Goal: Task Accomplishment & Management: Manage account settings

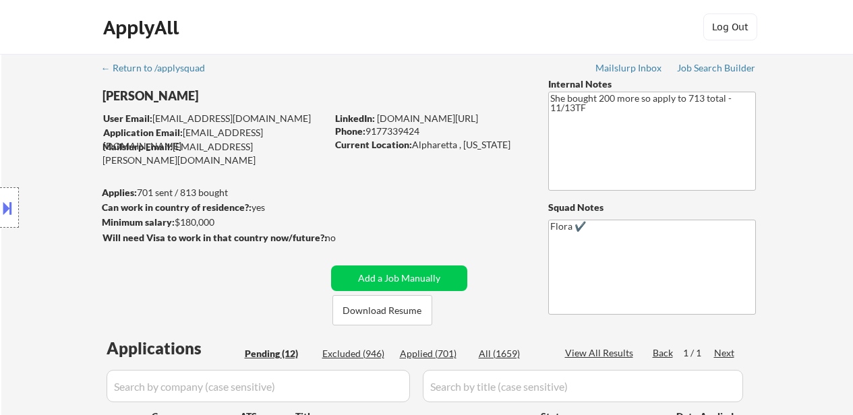
select select ""pending""
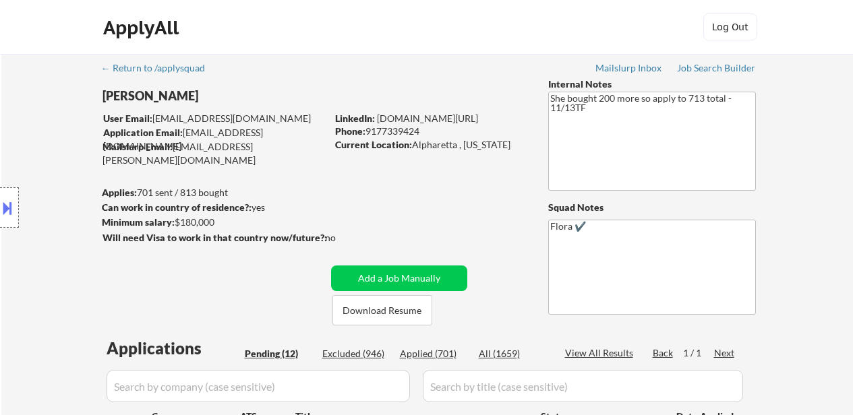
select select ""pending""
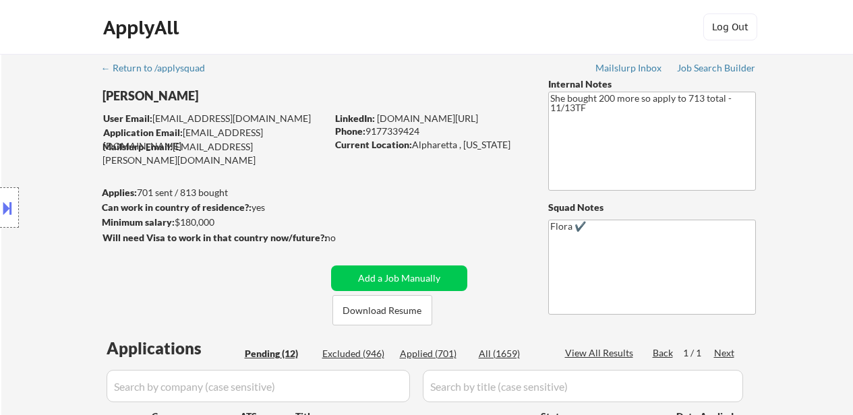
select select ""pending""
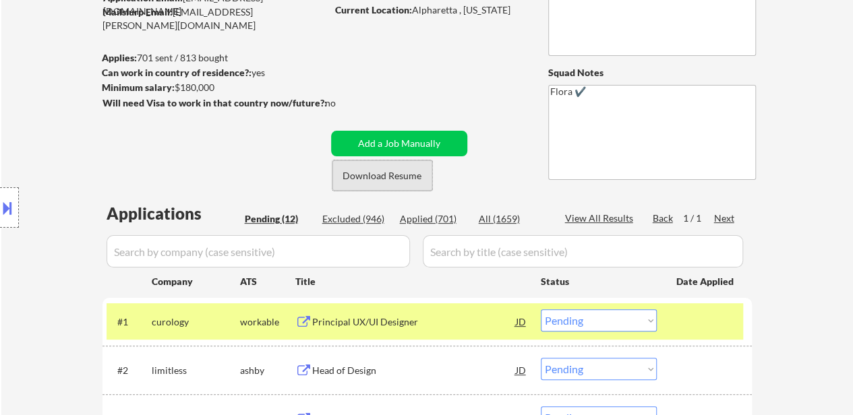
click at [375, 179] on button "Download Resume" at bounding box center [382, 175] width 100 height 30
click at [626, 319] on select "Choose an option... Pending Applied Excluded (Questions) Excluded (Expired) Exc…" at bounding box center [599, 321] width 116 height 22
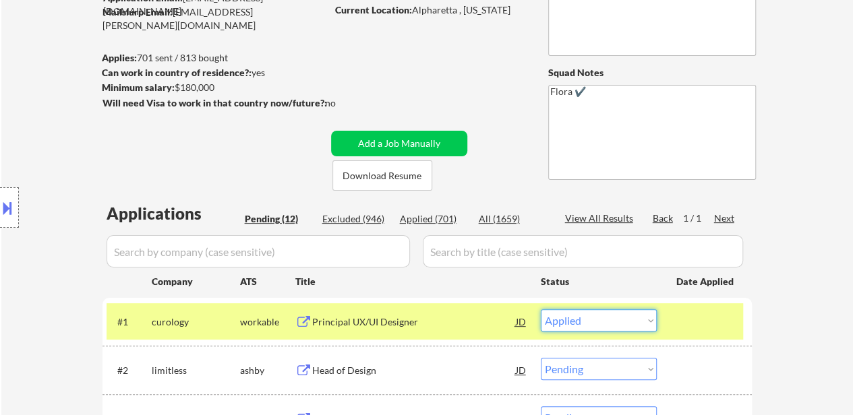
click at [541, 310] on select "Choose an option... Pending Applied Excluded (Questions) Excluded (Expired) Exc…" at bounding box center [599, 321] width 116 height 22
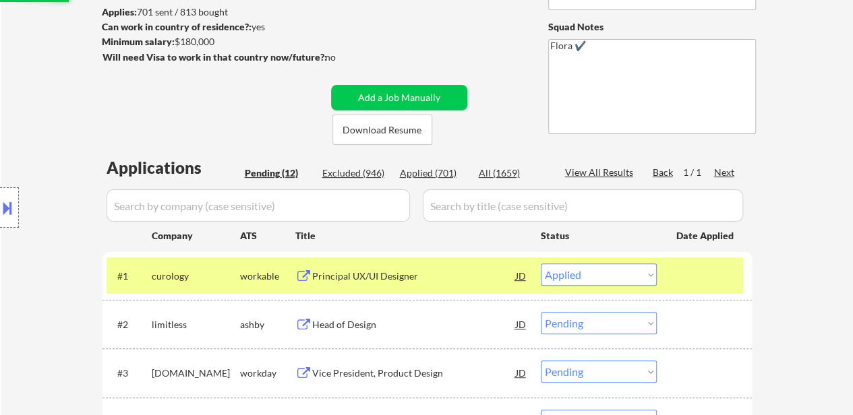
scroll to position [202, 0]
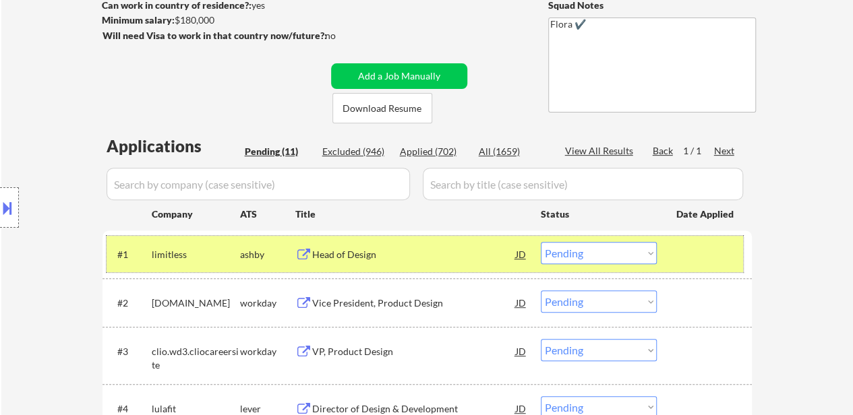
click at [690, 267] on div "#1 limitless [PERSON_NAME] Head of Design JD Choose an option... Pending Applie…" at bounding box center [425, 254] width 637 height 36
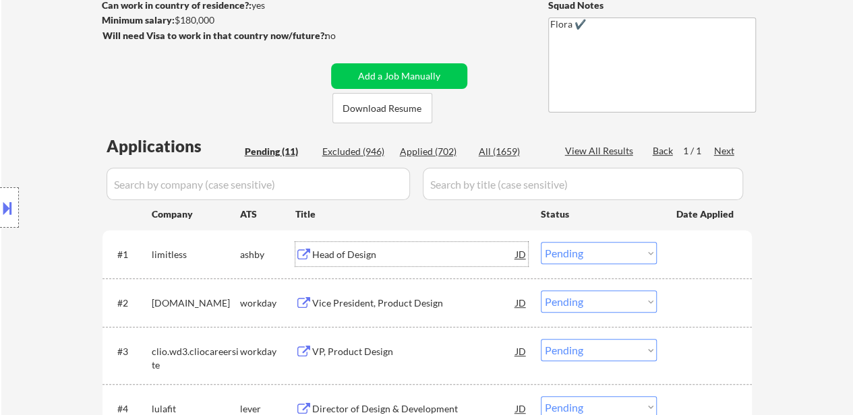
click at [347, 256] on div "Head of Design" at bounding box center [414, 254] width 204 height 13
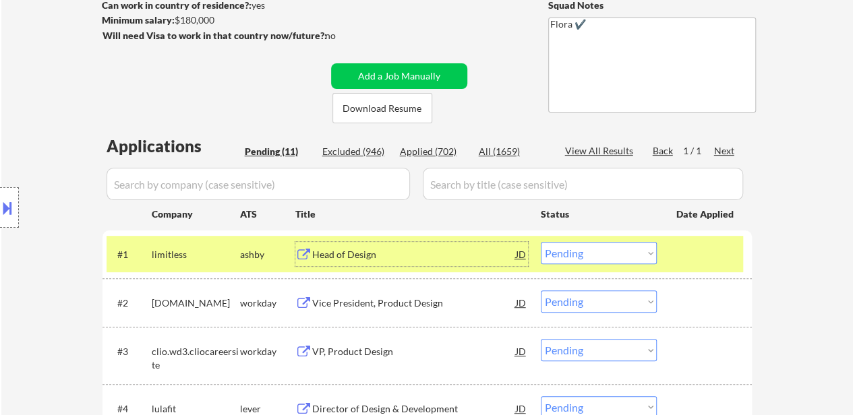
click at [591, 252] on select "Choose an option... Pending Applied Excluded (Questions) Excluded (Expired) Exc…" at bounding box center [599, 253] width 116 height 22
click at [541, 242] on select "Choose an option... Pending Applied Excluded (Questions) Excluded (Expired) Exc…" at bounding box center [599, 253] width 116 height 22
click at [384, 297] on div "Vice President, Product Design" at bounding box center [414, 303] width 204 height 13
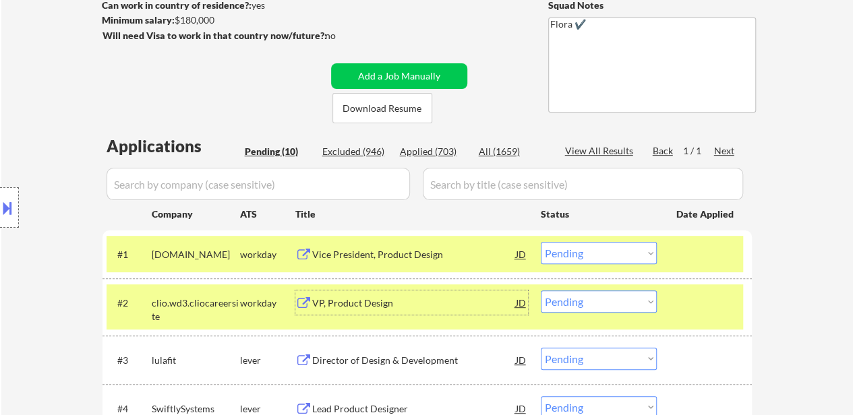
click at [695, 301] on div at bounding box center [705, 303] width 59 height 24
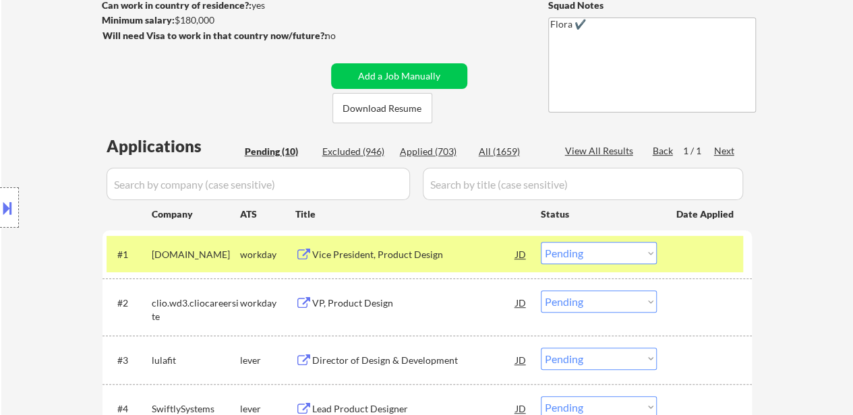
click at [396, 304] on div "VP, Product Design" at bounding box center [414, 303] width 204 height 13
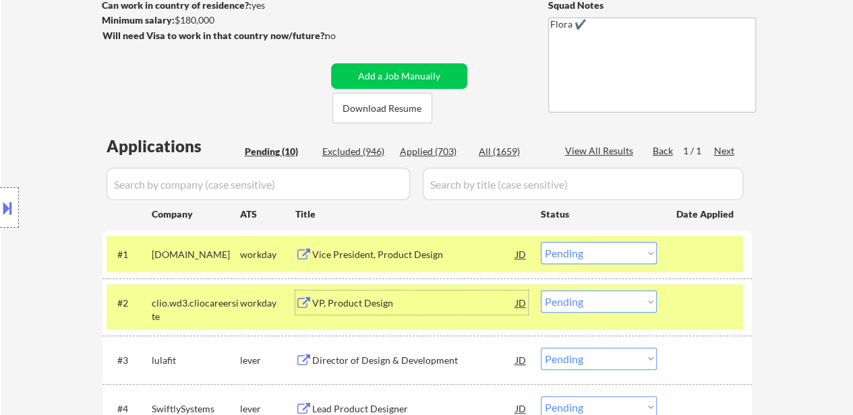
click at [375, 257] on div "Vice President, Product Design" at bounding box center [414, 254] width 204 height 13
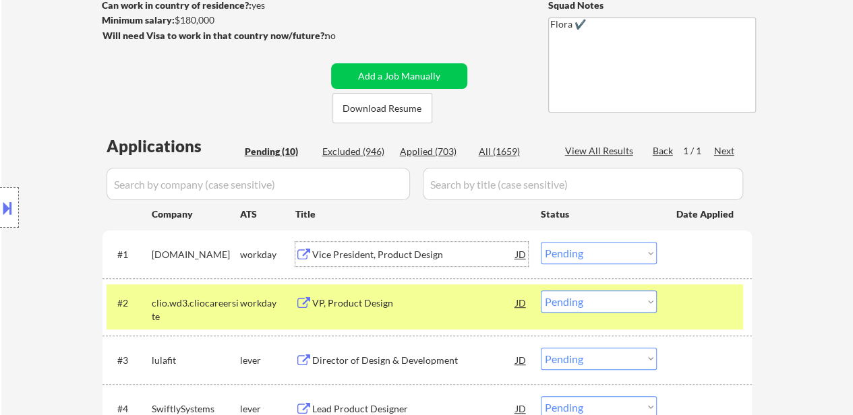
click at [570, 255] on select "Choose an option... Pending Applied Excluded (Questions) Excluded (Expired) Exc…" at bounding box center [599, 253] width 116 height 22
click at [541, 242] on select "Choose an option... Pending Applied Excluded (Questions) Excluded (Expired) Exc…" at bounding box center [599, 253] width 116 height 22
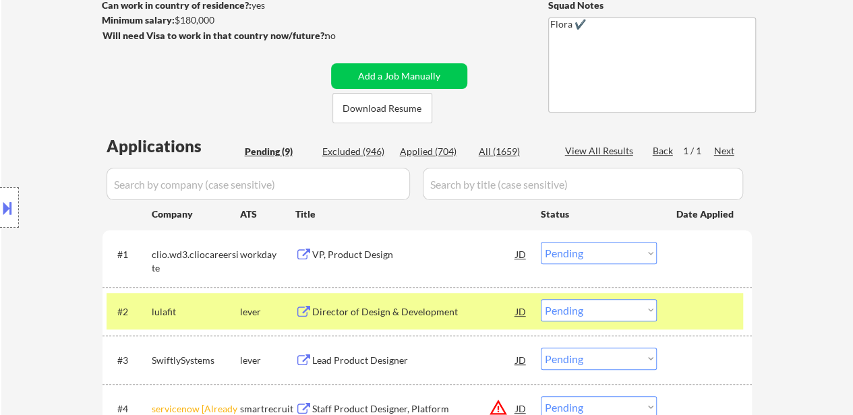
click at [349, 249] on div "VP, Product Design" at bounding box center [414, 254] width 204 height 13
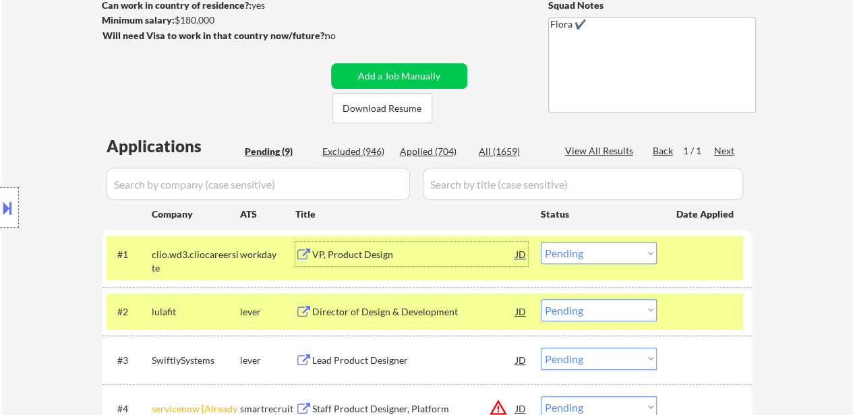
click at [393, 267] on div "#1 clio.wd3.cliocareersite workday VP, Product Design JD Choose an option... Pe…" at bounding box center [425, 258] width 637 height 45
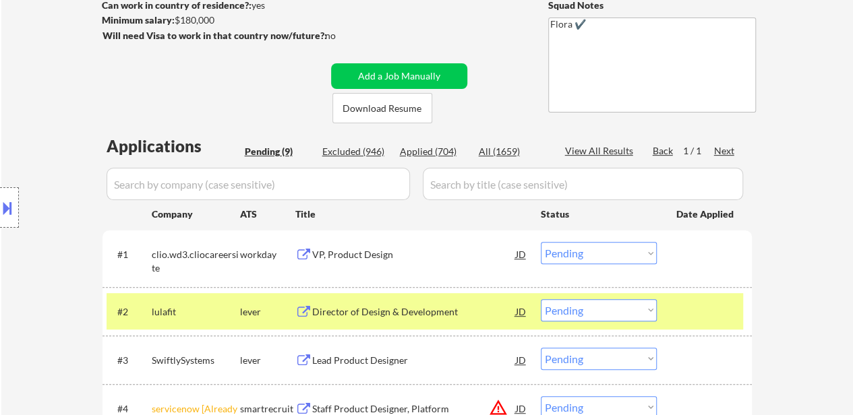
click at [372, 255] on div "VP, Product Design" at bounding box center [414, 254] width 204 height 13
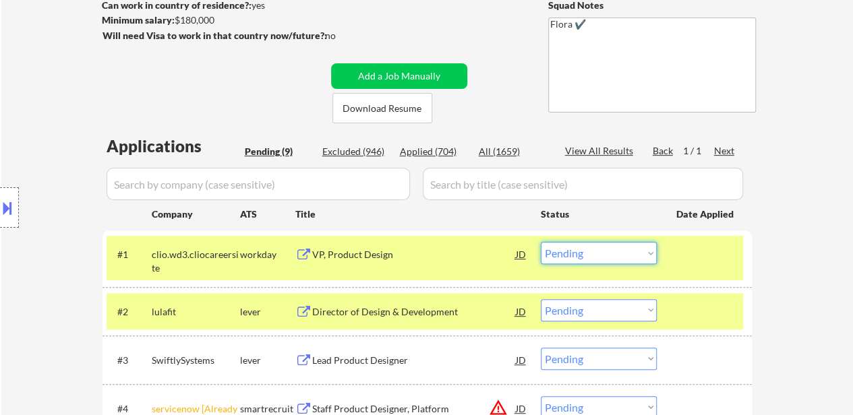
click at [616, 249] on select "Choose an option... Pending Applied Excluded (Questions) Excluded (Expired) Exc…" at bounding box center [599, 253] width 116 height 22
click at [541, 242] on select "Choose an option... Pending Applied Excluded (Questions) Excluded (Expired) Exc…" at bounding box center [599, 253] width 116 height 22
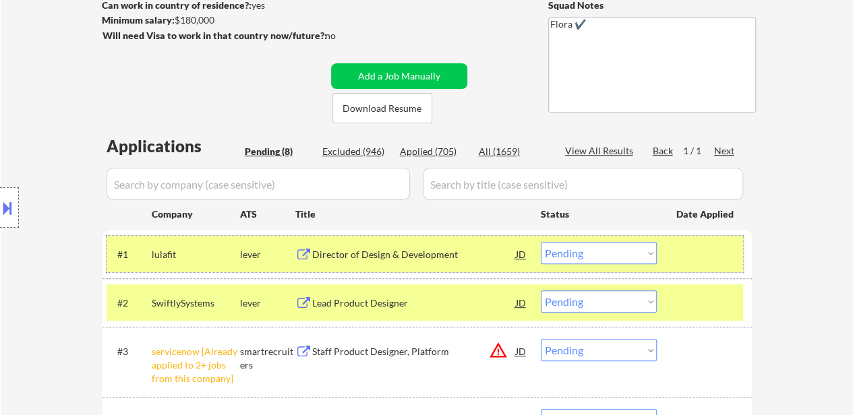
drag, startPoint x: 705, startPoint y: 252, endPoint x: 711, endPoint y: 270, distance: 19.6
click at [707, 252] on div at bounding box center [705, 254] width 59 height 24
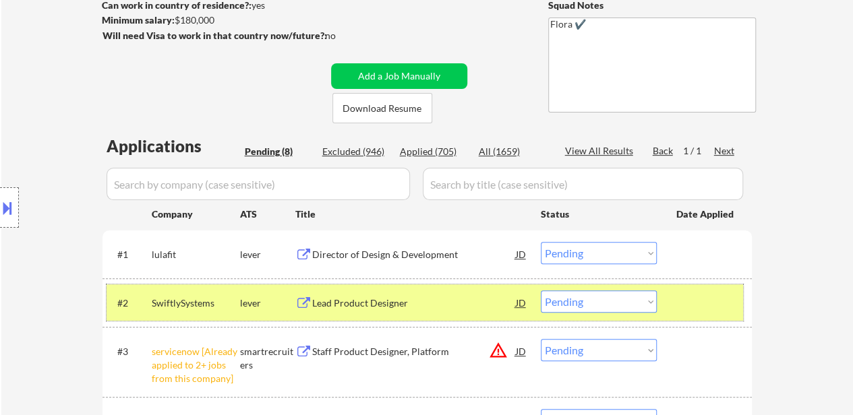
click at [720, 300] on div at bounding box center [705, 303] width 59 height 24
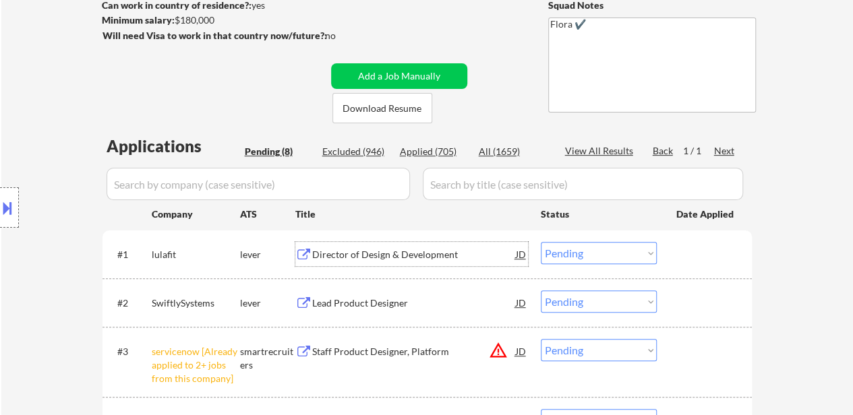
click at [392, 252] on div "Director of Design & Development" at bounding box center [414, 254] width 204 height 13
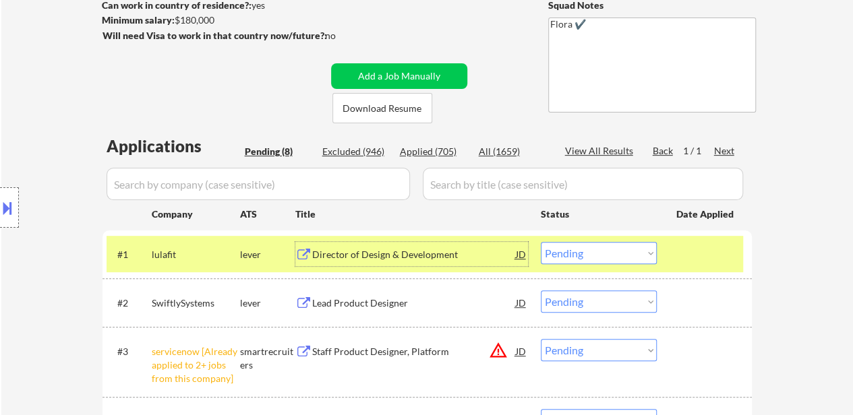
click at [576, 256] on select "Choose an option... Pending Applied Excluded (Questions) Excluded (Expired) Exc…" at bounding box center [599, 253] width 116 height 22
click at [541, 242] on select "Choose an option... Pending Applied Excluded (Questions) Excluded (Expired) Exc…" at bounding box center [599, 253] width 116 height 22
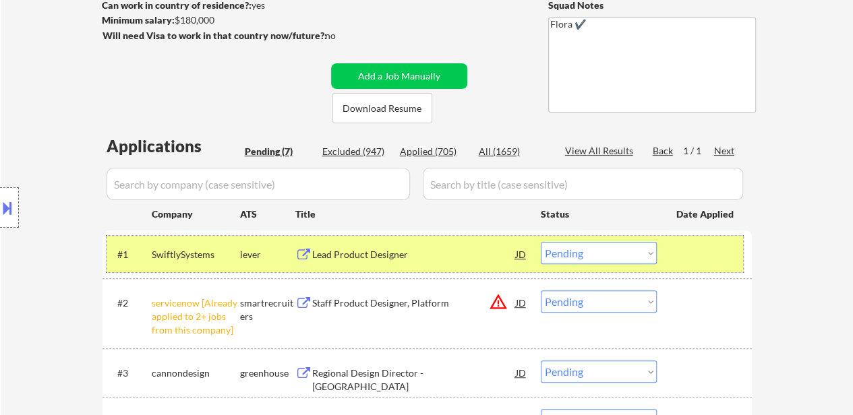
drag, startPoint x: 684, startPoint y: 261, endPoint x: 620, endPoint y: 249, distance: 65.1
click at [684, 260] on div at bounding box center [705, 254] width 59 height 24
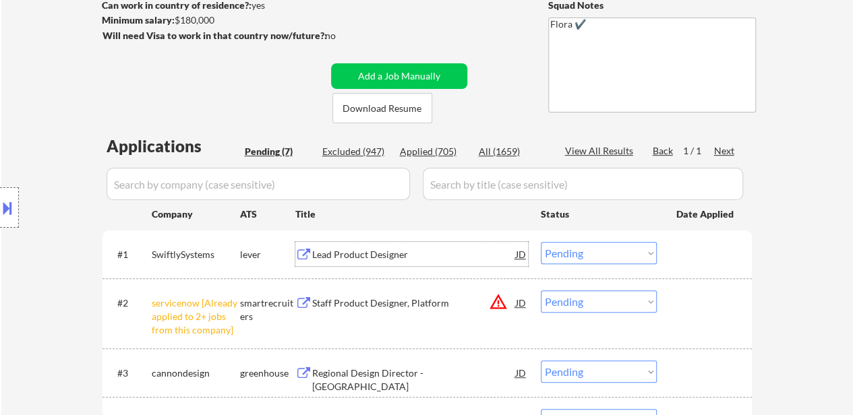
click at [398, 252] on div "Lead Product Designer" at bounding box center [414, 254] width 204 height 13
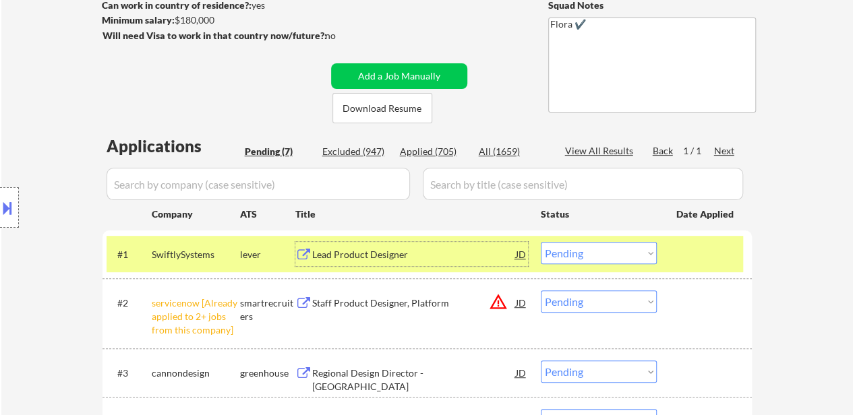
click at [628, 252] on select "Choose an option... Pending Applied Excluded (Questions) Excluded (Expired) Exc…" at bounding box center [599, 253] width 116 height 22
click at [541, 242] on select "Choose an option... Pending Applied Excluded (Questions) Excluded (Expired) Exc…" at bounding box center [599, 253] width 116 height 22
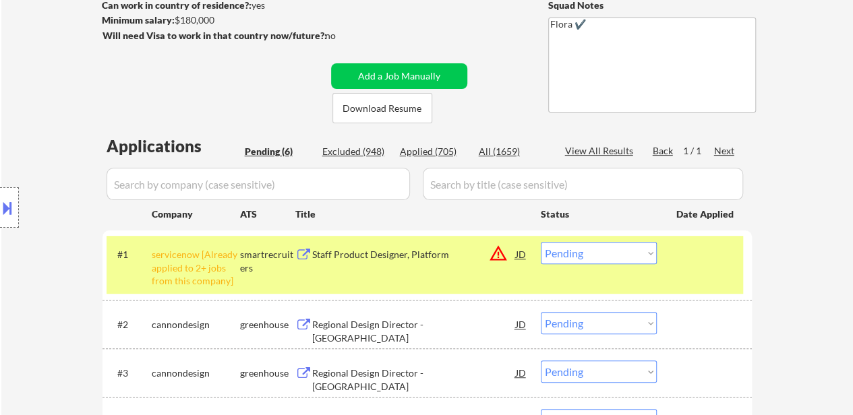
click at [573, 256] on select "Choose an option... Pending Applied Excluded (Questions) Excluded (Expired) Exc…" at bounding box center [599, 253] width 116 height 22
click at [541, 242] on select "Choose an option... Pending Applied Excluded (Questions) Excluded (Expired) Exc…" at bounding box center [599, 253] width 116 height 22
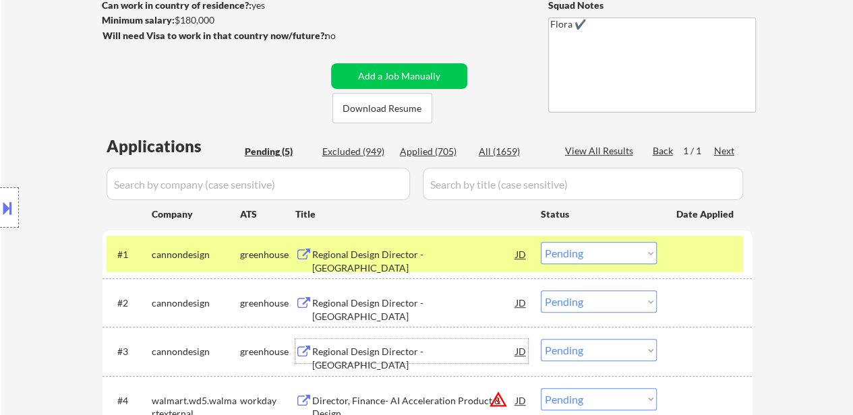
click at [402, 351] on div "Regional Design Director - [GEOGRAPHIC_DATA]" at bounding box center [414, 358] width 204 height 26
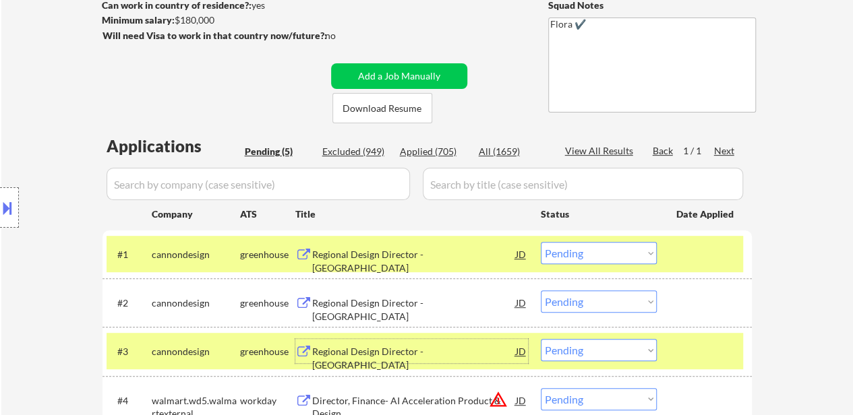
click at [596, 256] on select "Choose an option... Pending Applied Excluded (Questions) Excluded (Expired) Exc…" at bounding box center [599, 253] width 116 height 22
click at [541, 242] on select "Choose an option... Pending Applied Excluded (Questions) Excluded (Expired) Exc…" at bounding box center [599, 253] width 116 height 22
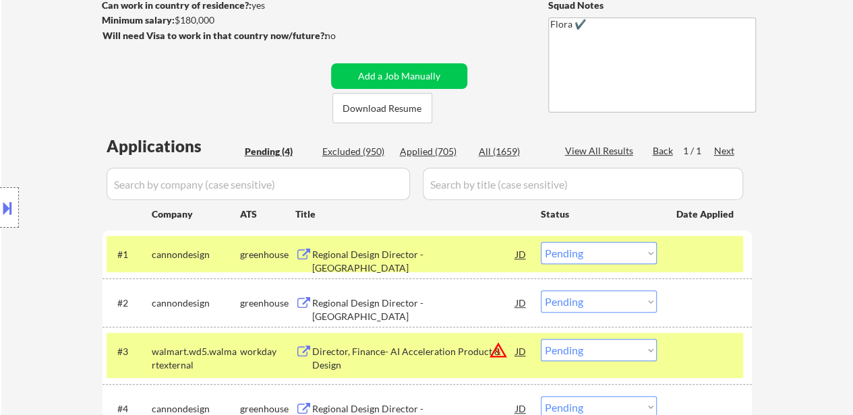
click at [608, 249] on select "Choose an option... Pending Applied Excluded (Questions) Excluded (Expired) Exc…" at bounding box center [599, 253] width 116 height 22
click at [541, 242] on select "Choose an option... Pending Applied Excluded (Questions) Excluded (Expired) Exc…" at bounding box center [599, 253] width 116 height 22
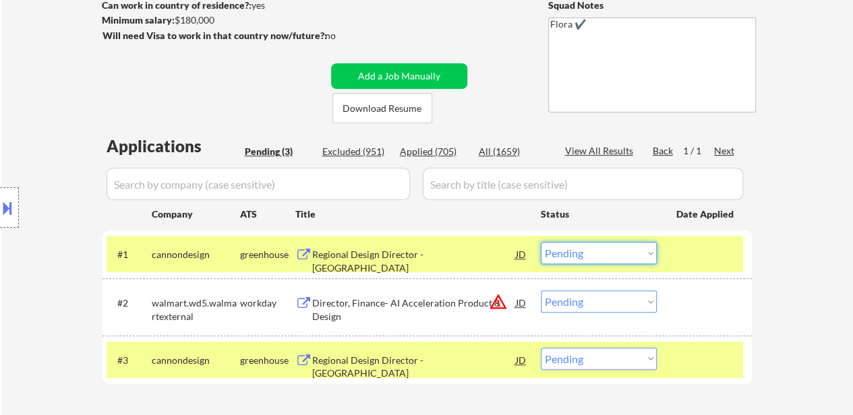
click at [604, 253] on select "Choose an option... Pending Applied Excluded (Questions) Excluded (Expired) Exc…" at bounding box center [599, 253] width 116 height 22
click at [541, 242] on select "Choose an option... Pending Applied Excluded (Questions) Excluded (Expired) Exc…" at bounding box center [599, 253] width 116 height 22
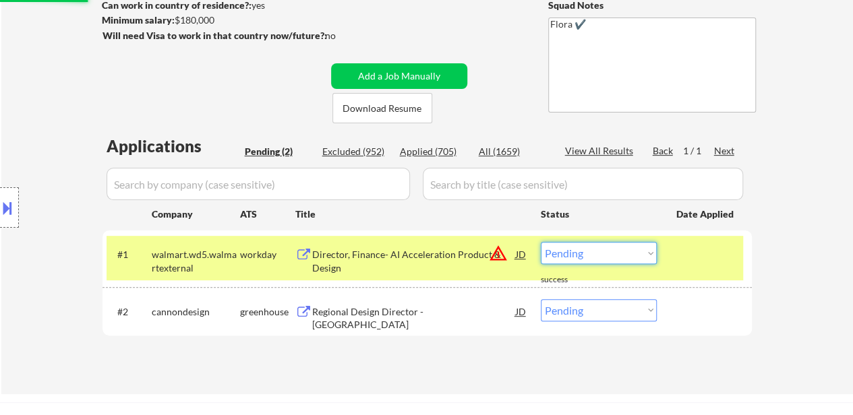
click at [604, 256] on select "Choose an option... Pending Applied Excluded (Questions) Excluded (Expired) Exc…" at bounding box center [599, 253] width 116 height 22
click at [541, 242] on select "Choose an option... Pending Applied Excluded (Questions) Excluded (Expired) Exc…" at bounding box center [599, 253] width 116 height 22
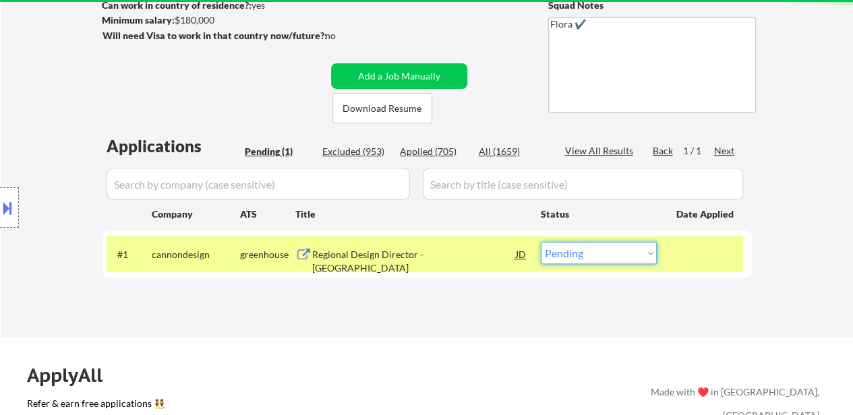
click at [595, 256] on select "Choose an option... Pending Applied Excluded (Questions) Excluded (Expired) Exc…" at bounding box center [599, 253] width 116 height 22
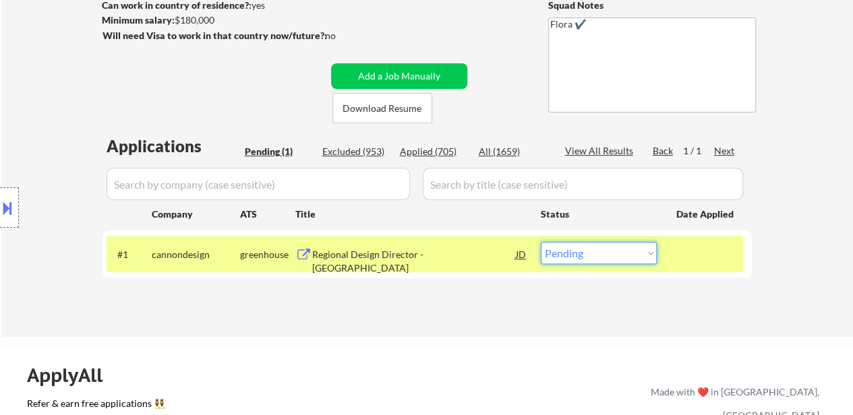
select select ""excluded__bad_match_""
click at [541, 242] on select "Choose an option... Pending Applied Excluded (Questions) Excluded (Expired) Exc…" at bounding box center [599, 253] width 116 height 22
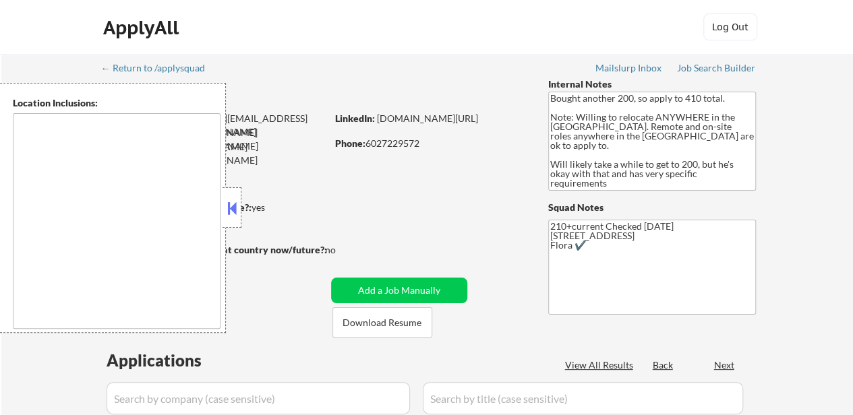
select select ""pending""
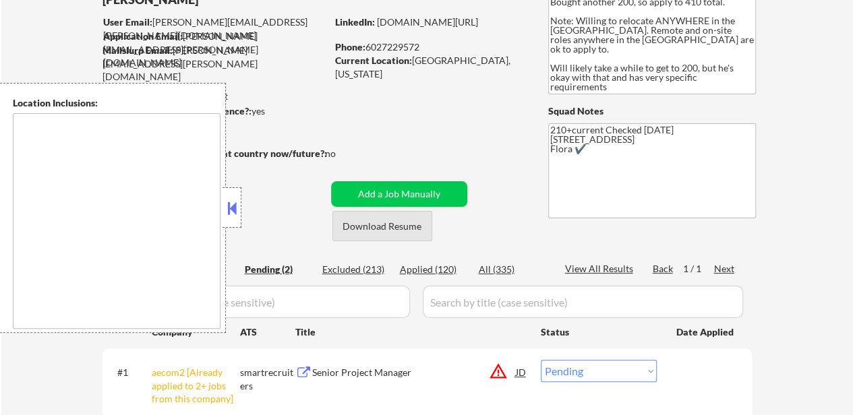
scroll to position [135, 0]
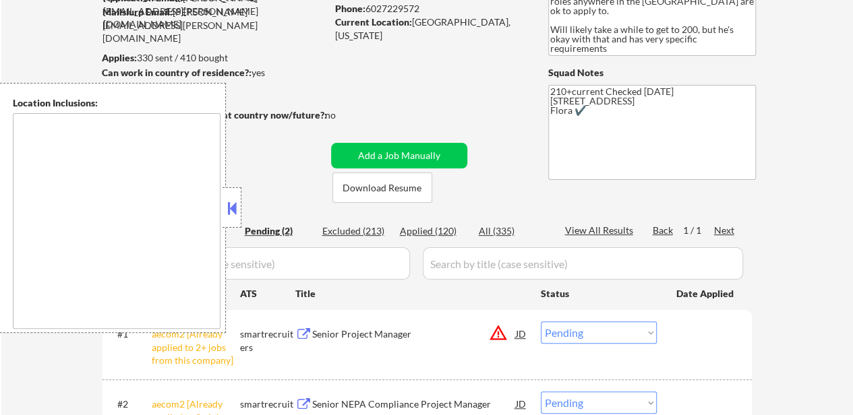
click at [227, 206] on button at bounding box center [232, 208] width 15 height 20
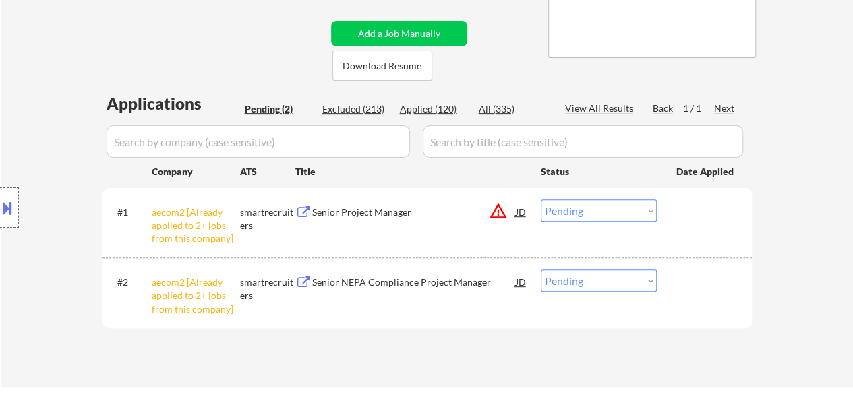
scroll to position [270, 0]
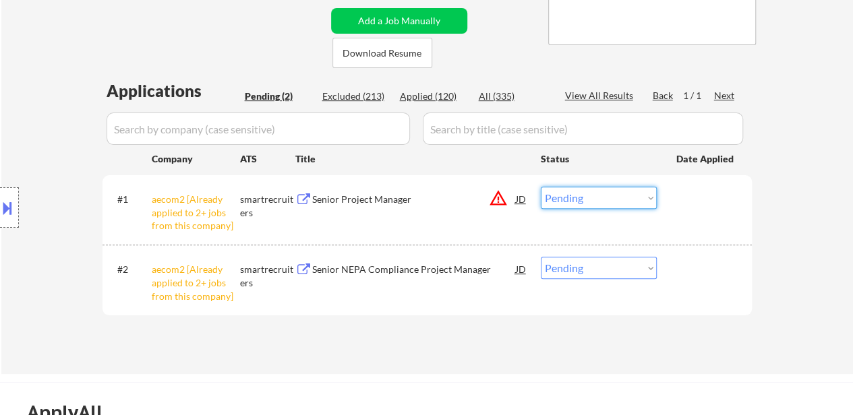
click at [602, 196] on select "Choose an option... Pending Applied Excluded (Questions) Excluded (Expired) Exc…" at bounding box center [599, 198] width 116 height 22
select select ""excluded__other_""
click at [541, 187] on select "Choose an option... Pending Applied Excluded (Questions) Excluded (Expired) Exc…" at bounding box center [599, 198] width 116 height 22
click at [610, 265] on select "Choose an option... Pending Applied Excluded (Questions) Excluded (Expired) Exc…" at bounding box center [599, 268] width 116 height 22
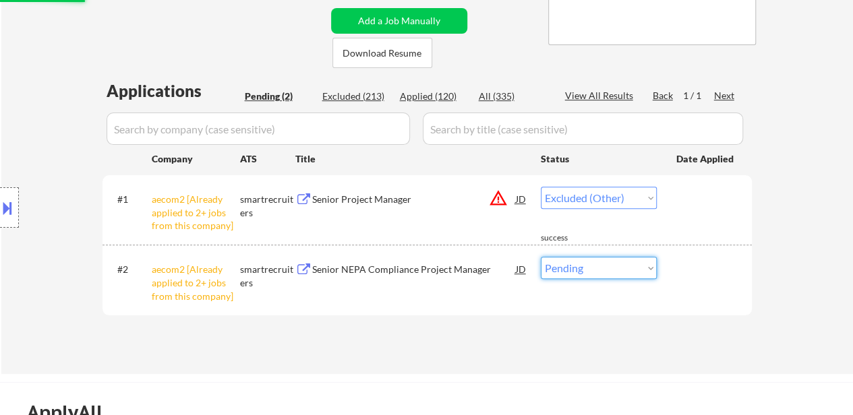
select select ""excluded__other_""
click at [541, 257] on select "Choose an option... Pending Applied Excluded (Questions) Excluded (Expired) Exc…" at bounding box center [599, 268] width 116 height 22
select select ""pending""
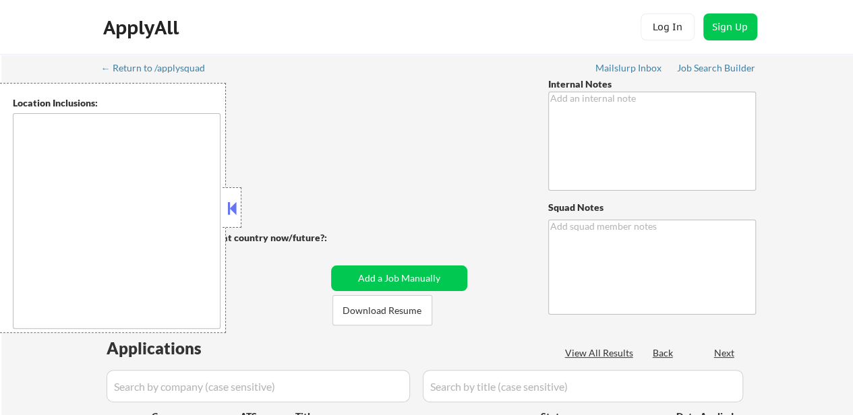
type textarea "+50 because apps taking so long 1/23 TF"
type textarea "Flora Checked 8-13-2025"
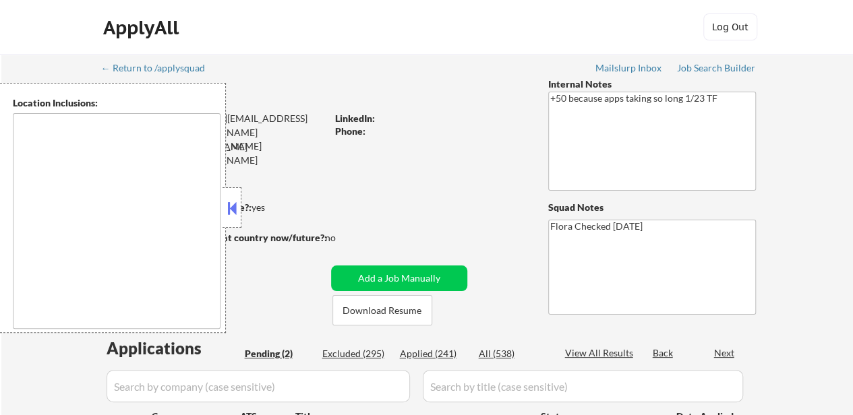
select select ""pending""
type textarea "Austin, TX Remote US"
click at [223, 196] on div at bounding box center [232, 207] width 19 height 40
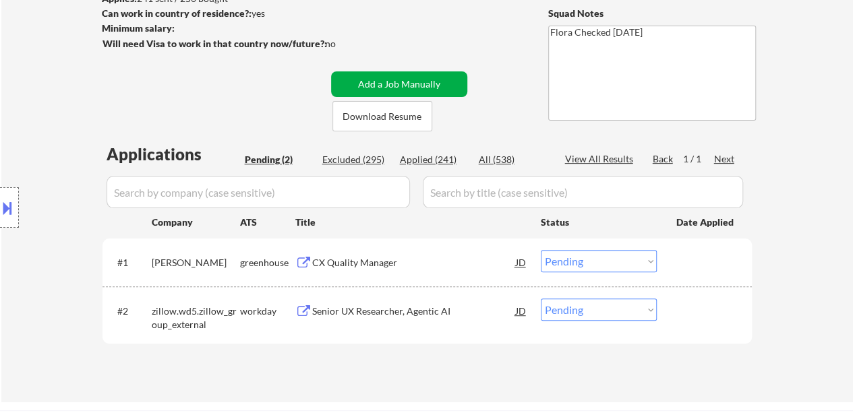
scroll to position [202, 0]
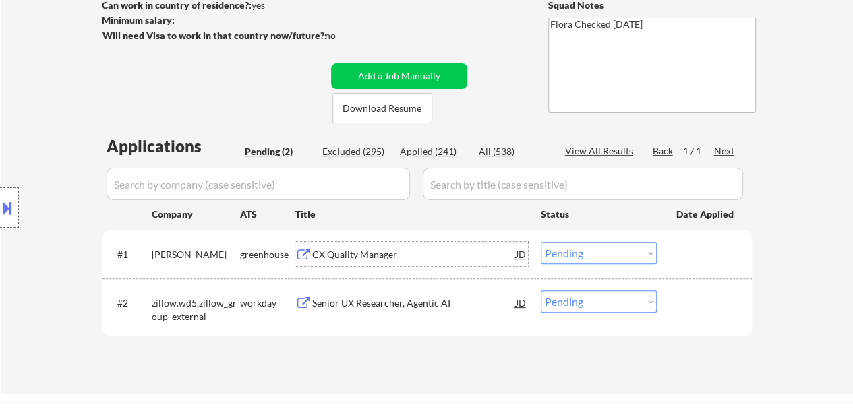
click at [361, 248] on div "CX Quality Manager" at bounding box center [414, 254] width 204 height 13
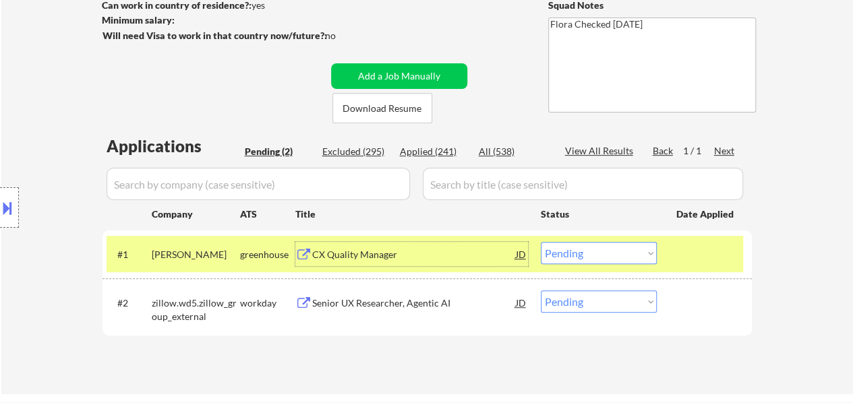
click at [591, 251] on select "Choose an option... Pending Applied Excluded (Questions) Excluded (Expired) Exc…" at bounding box center [599, 253] width 116 height 22
click at [541, 242] on select "Choose an option... Pending Applied Excluded (Questions) Excluded (Expired) Exc…" at bounding box center [599, 253] width 116 height 22
click at [434, 304] on div "Senior UX Researcher, Agentic AI" at bounding box center [414, 303] width 204 height 13
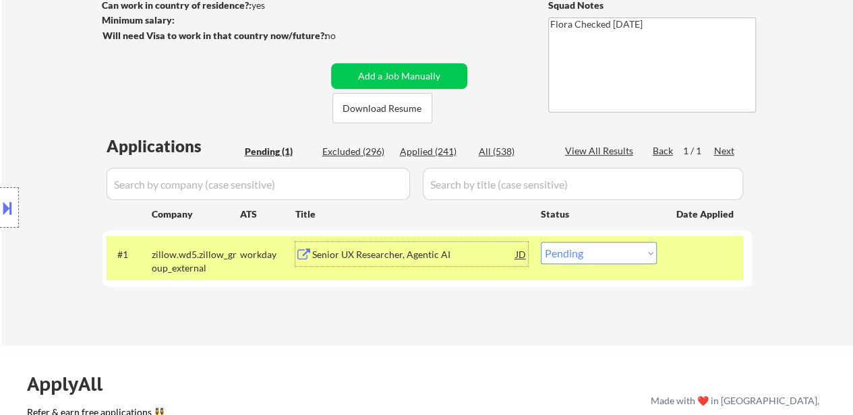
click at [370, 261] on div "Senior UX Researcher, Agentic AI" at bounding box center [414, 254] width 204 height 24
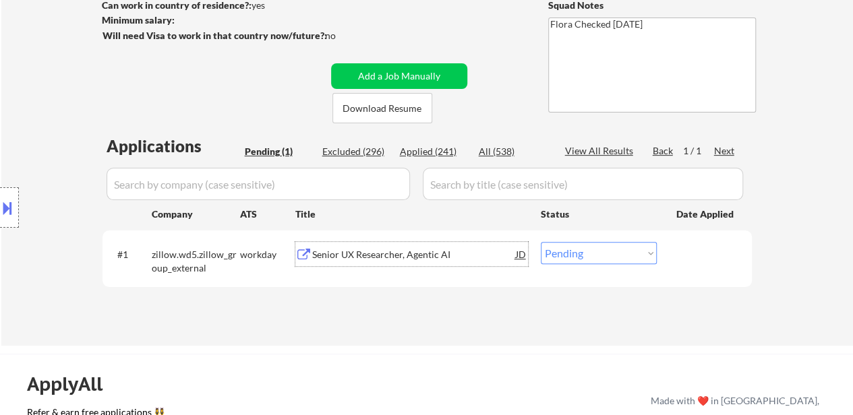
click at [416, 256] on div "Senior UX Researcher, Agentic AI" at bounding box center [414, 254] width 204 height 13
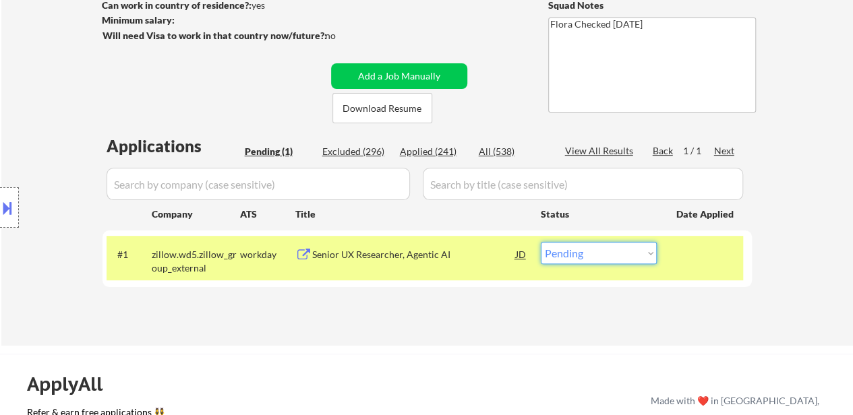
click at [618, 256] on select "Choose an option... Pending Applied Excluded (Questions) Excluded (Expired) Exc…" at bounding box center [599, 253] width 116 height 22
select select ""applied""
click at [541, 242] on select "Choose an option... Pending Applied Excluded (Questions) Excluded (Expired) Exc…" at bounding box center [599, 253] width 116 height 22
